Goal: Navigation & Orientation: Find specific page/section

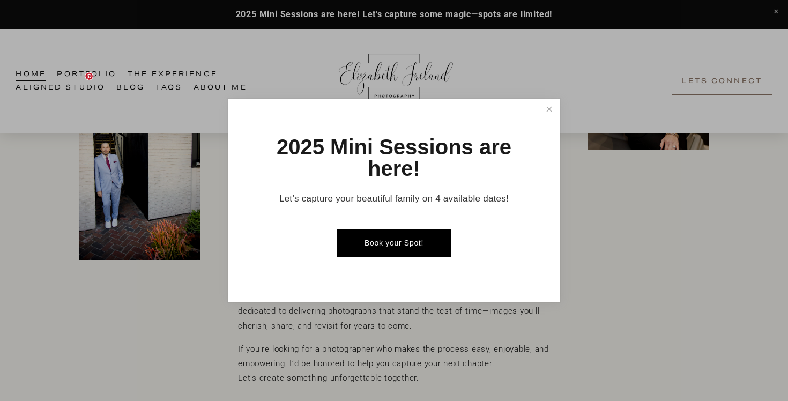
scroll to position [415, 0]
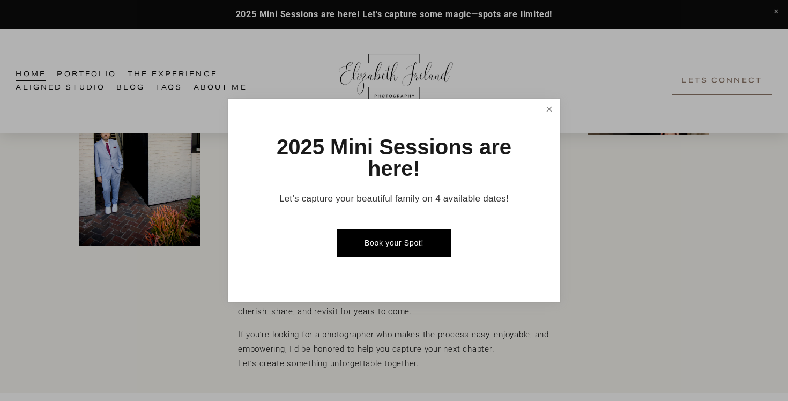
click at [544, 110] on link "Close" at bounding box center [549, 109] width 19 height 19
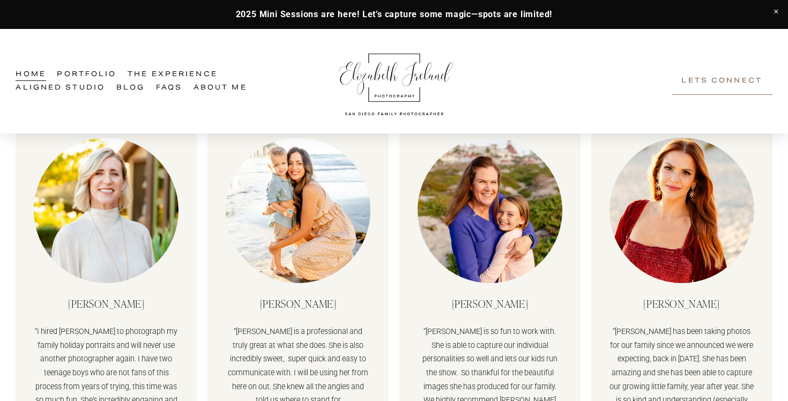
scroll to position [1800, 0]
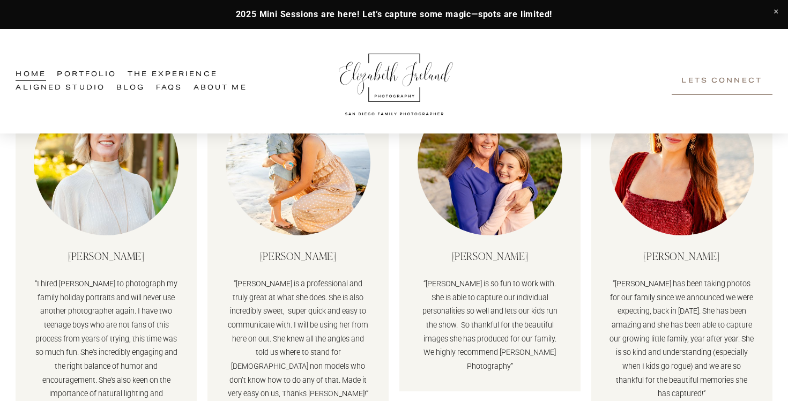
click at [97, 76] on link "Portfolio" at bounding box center [86, 74] width 59 height 13
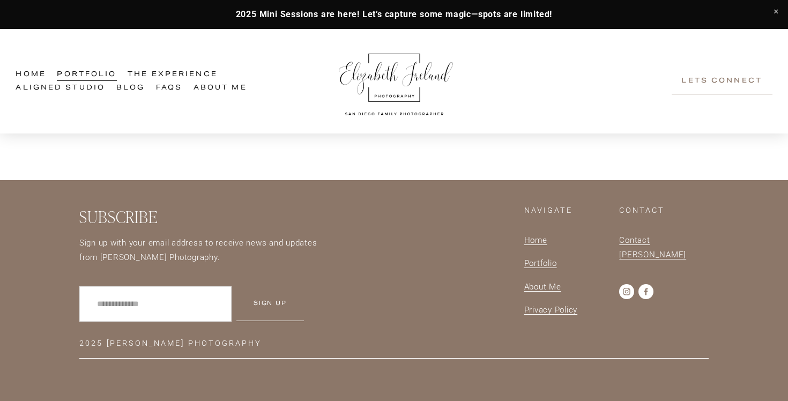
scroll to position [1288, 0]
click at [92, 88] on link "Aligned Studio" at bounding box center [60, 87] width 89 height 13
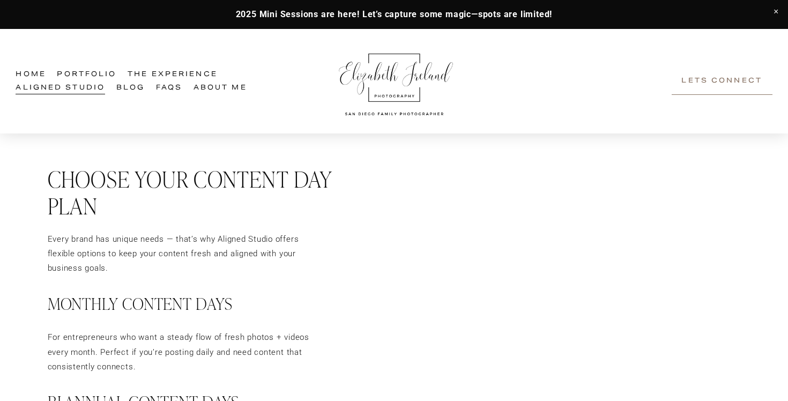
scroll to position [1429, 0]
